Goal: Information Seeking & Learning: Learn about a topic

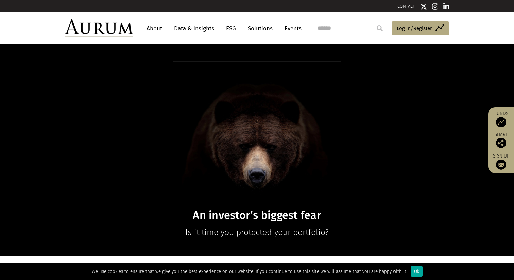
click at [191, 28] on link "Data & Insights" at bounding box center [194, 28] width 47 height 13
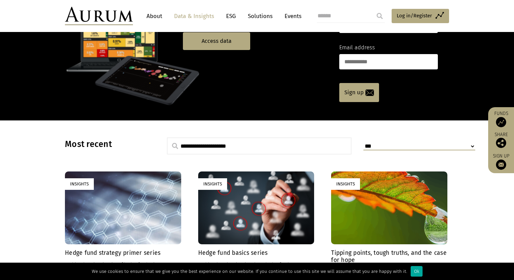
scroll to position [64, 0]
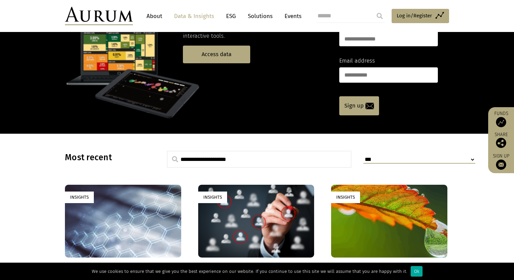
click at [203, 17] on link "Data & Insights" at bounding box center [194, 16] width 47 height 13
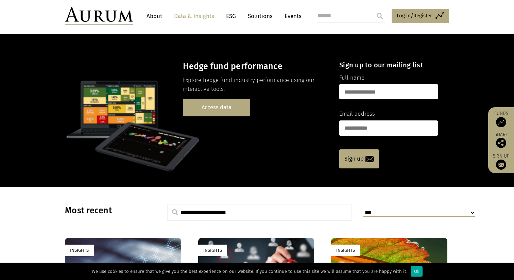
scroll to position [0, 0]
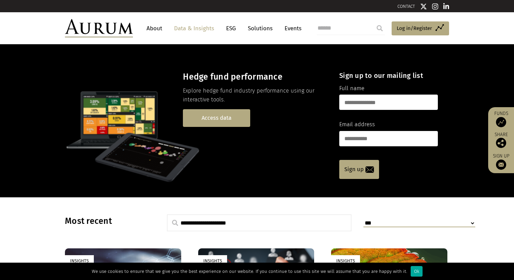
click at [215, 117] on link "Access data" at bounding box center [216, 117] width 67 height 17
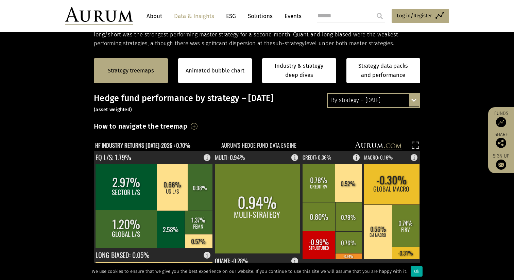
scroll to position [121, 0]
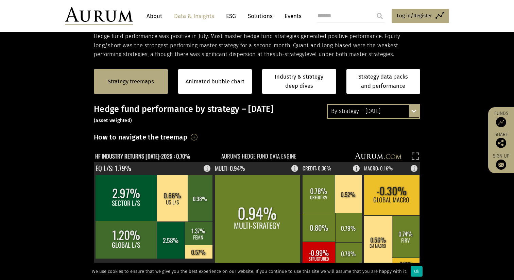
click at [129, 87] on div "Strategy treemaps" at bounding box center [131, 81] width 74 height 25
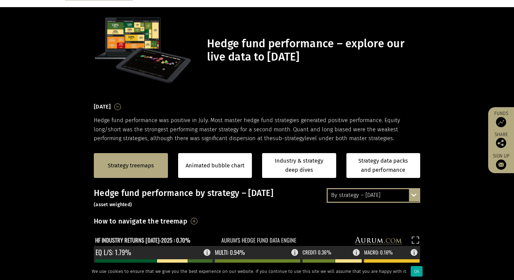
scroll to position [39, 0]
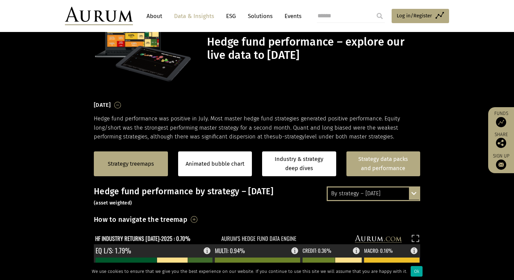
click at [367, 169] on link "Strategy data packs and performance" at bounding box center [384, 163] width 74 height 25
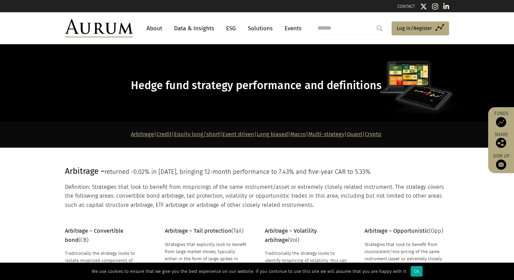
click at [369, 134] on strong "Arbitrage | Credit | Equity long/short | Event driven | Long biased | Macro | M…" at bounding box center [256, 134] width 251 height 6
click at [363, 135] on link "Quant" at bounding box center [355, 134] width 16 height 6
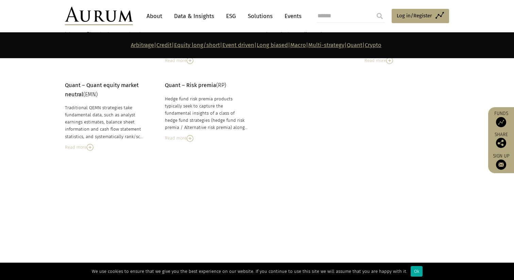
scroll to position [3068, 0]
